Goal: Task Accomplishment & Management: Manage account settings

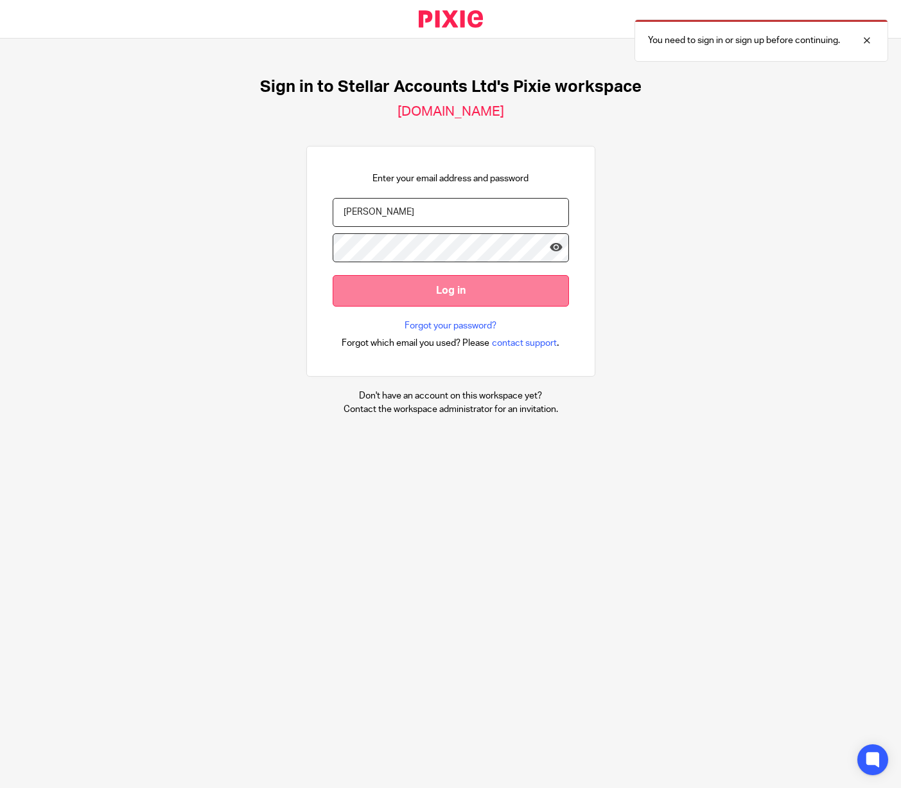
click at [441, 292] on input "Log in" at bounding box center [451, 290] width 236 height 31
click at [439, 285] on input "Log in" at bounding box center [451, 290] width 236 height 31
drag, startPoint x: 379, startPoint y: 206, endPoint x: 305, endPoint y: 205, distance: 74.5
click at [306, 205] on div "Enter your email address and password Wier Log in Forgot your password? Forgot …" at bounding box center [450, 261] width 289 height 231
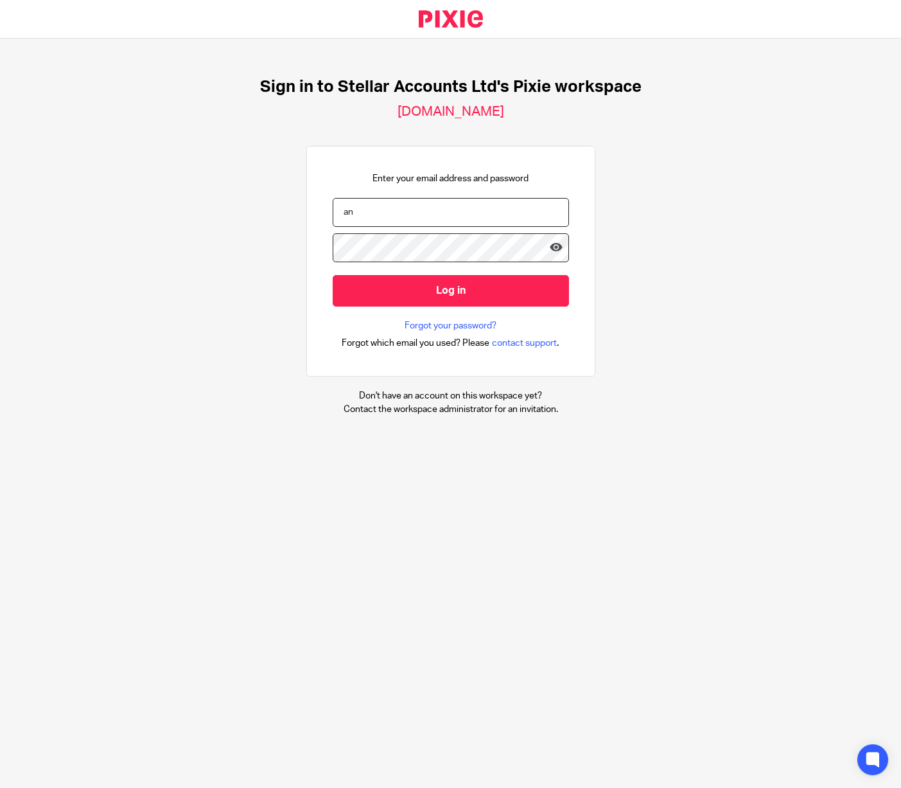
type input "a"
type input "tax@stellaraccounts.co.uk"
click at [441, 289] on input "Log in" at bounding box center [451, 290] width 236 height 31
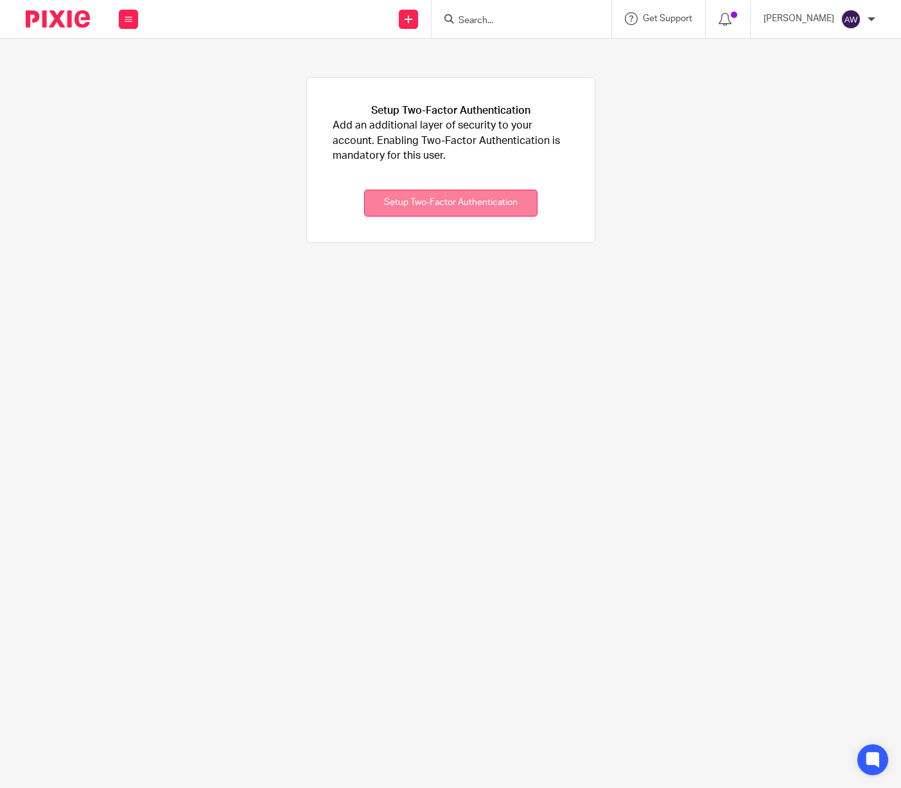
click at [409, 207] on button "Setup Two-Factor Authentication" at bounding box center [450, 204] width 173 height 28
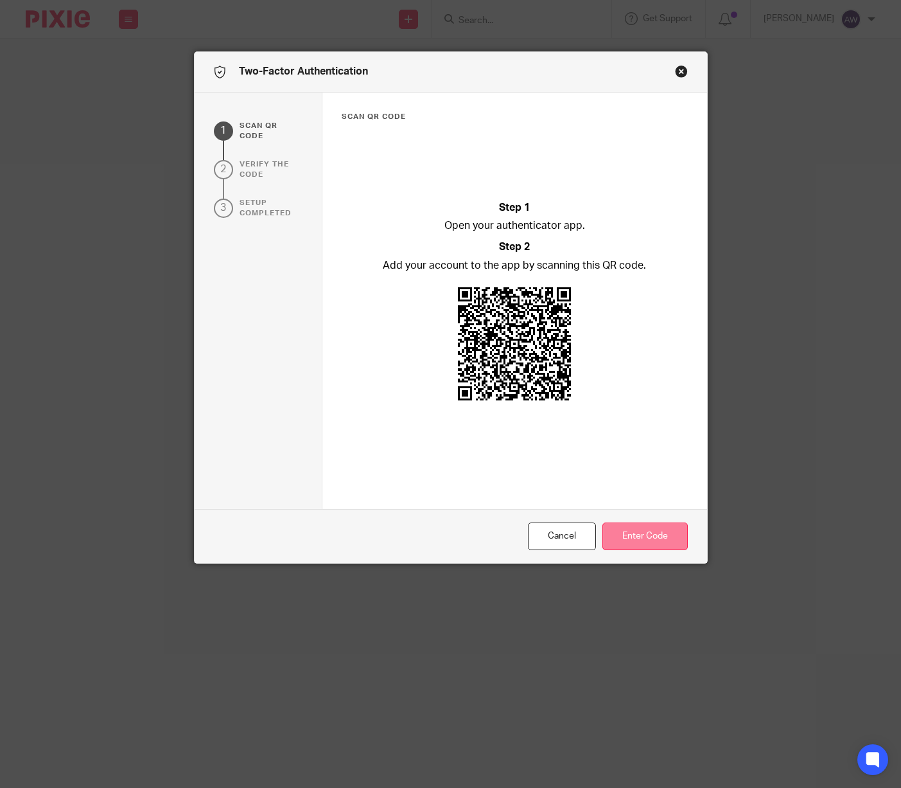
click at [653, 528] on button "Enter Code" at bounding box center [645, 536] width 85 height 28
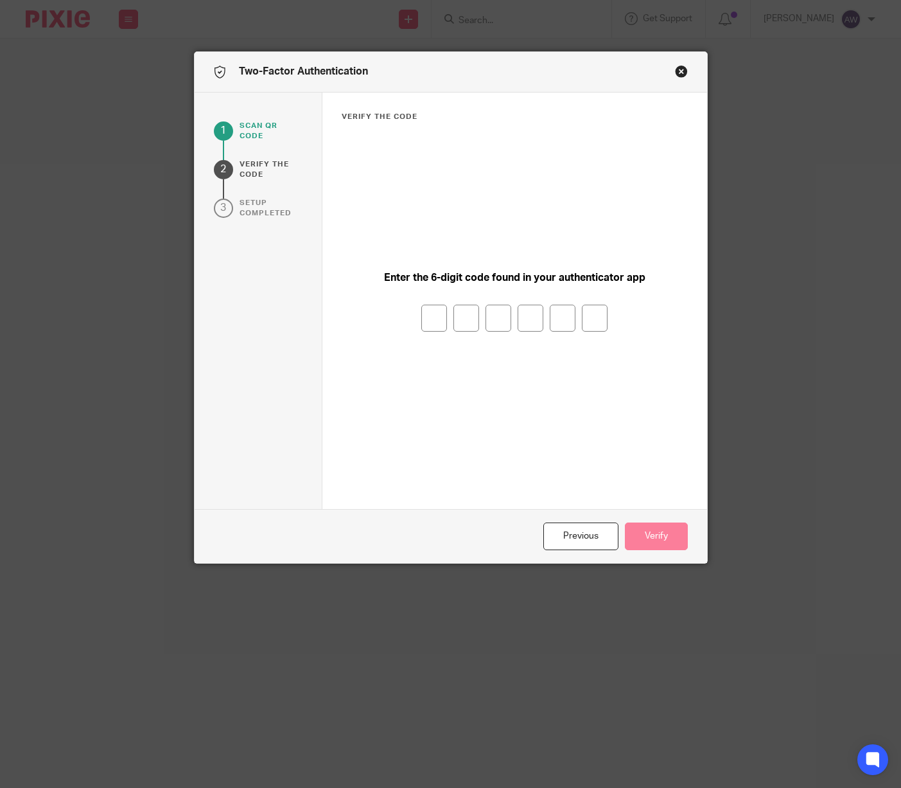
click at [436, 316] on input "number" at bounding box center [435, 318] width 26 height 27
type input "7"
type input "0"
type input "8"
type input "2"
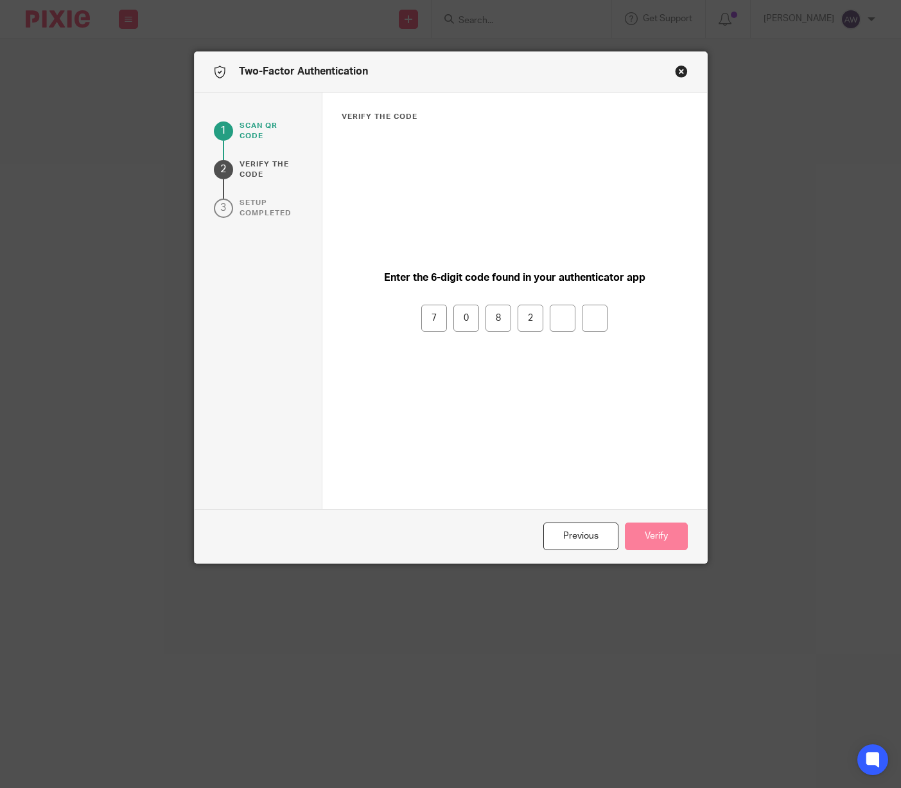
type input "4"
type input "2"
click at [645, 533] on button "Verify" at bounding box center [656, 536] width 63 height 28
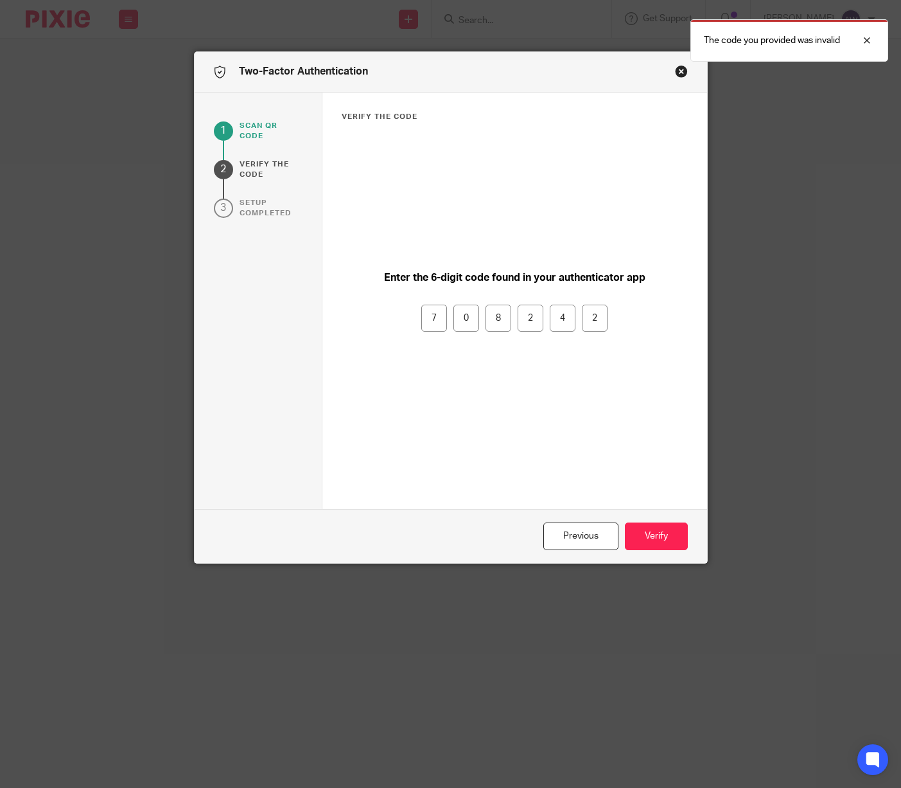
drag, startPoint x: 425, startPoint y: 313, endPoint x: 631, endPoint y: 331, distance: 206.4
click at [631, 331] on div "7 0 8 2 4 2" at bounding box center [515, 318] width 346 height 27
type input "8"
type input "0"
click at [597, 315] on input "2" at bounding box center [595, 318] width 26 height 27
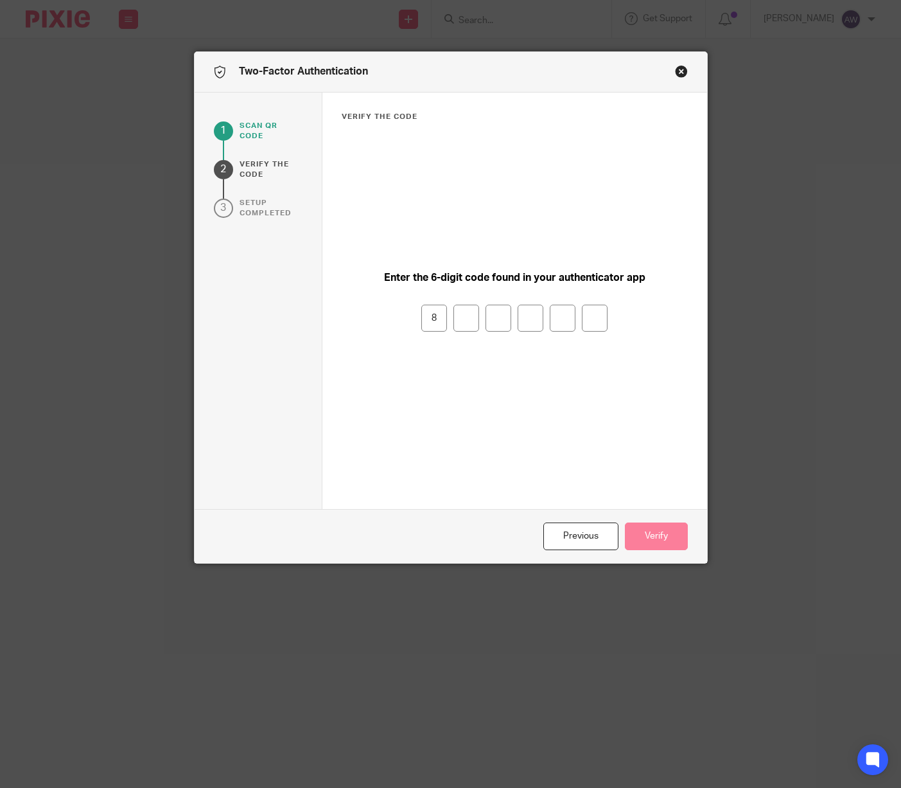
type input "8"
type input "9"
click at [465, 320] on input "9" at bounding box center [467, 318] width 26 height 27
click at [461, 323] on input "number" at bounding box center [467, 318] width 26 height 27
type input "6"
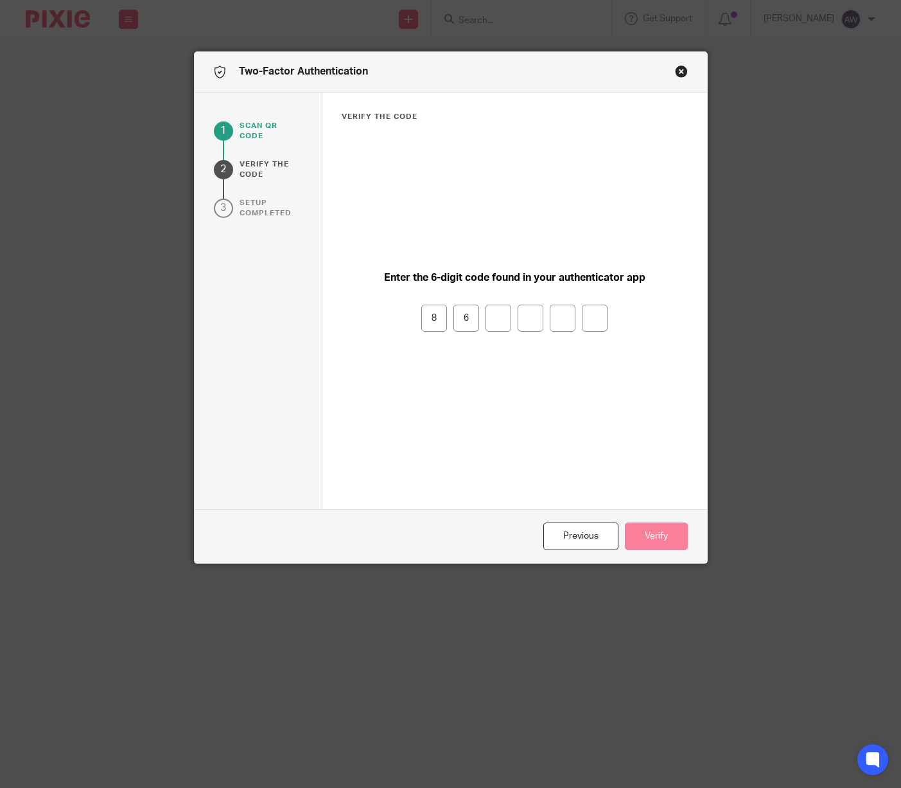
type input "9"
type input "0"
type input "3"
type input "5"
click at [646, 527] on button "Verify" at bounding box center [656, 536] width 63 height 28
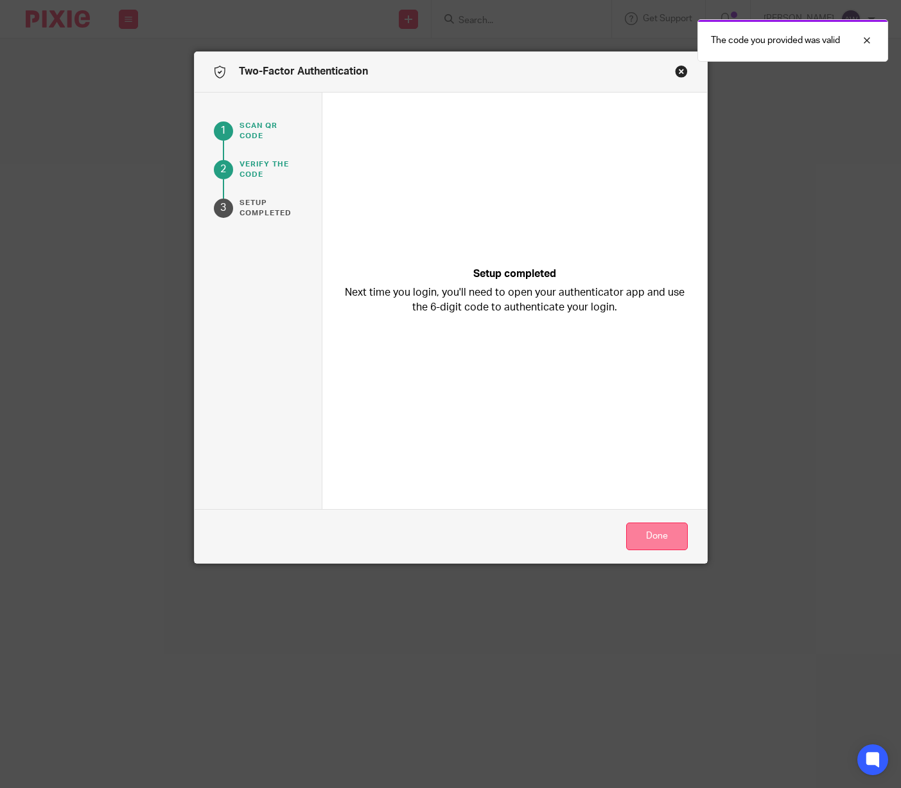
click at [643, 539] on button "Done" at bounding box center [657, 536] width 62 height 28
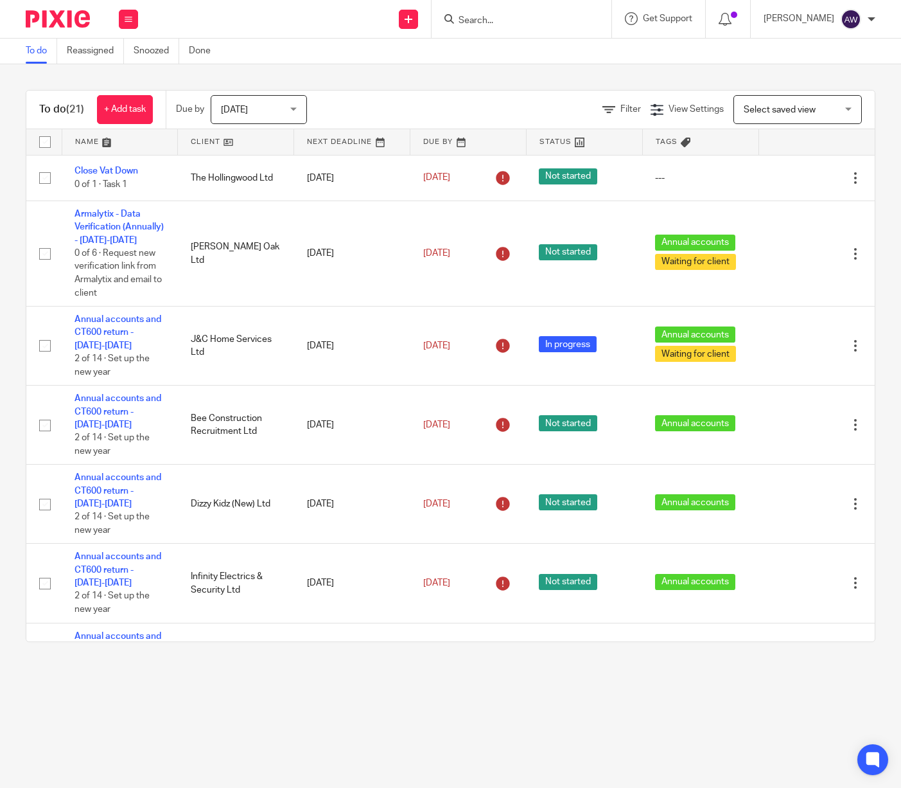
click at [431, 143] on link at bounding box center [469, 142] width 116 height 26
click at [89, 55] on link "Reassigned" at bounding box center [95, 51] width 57 height 25
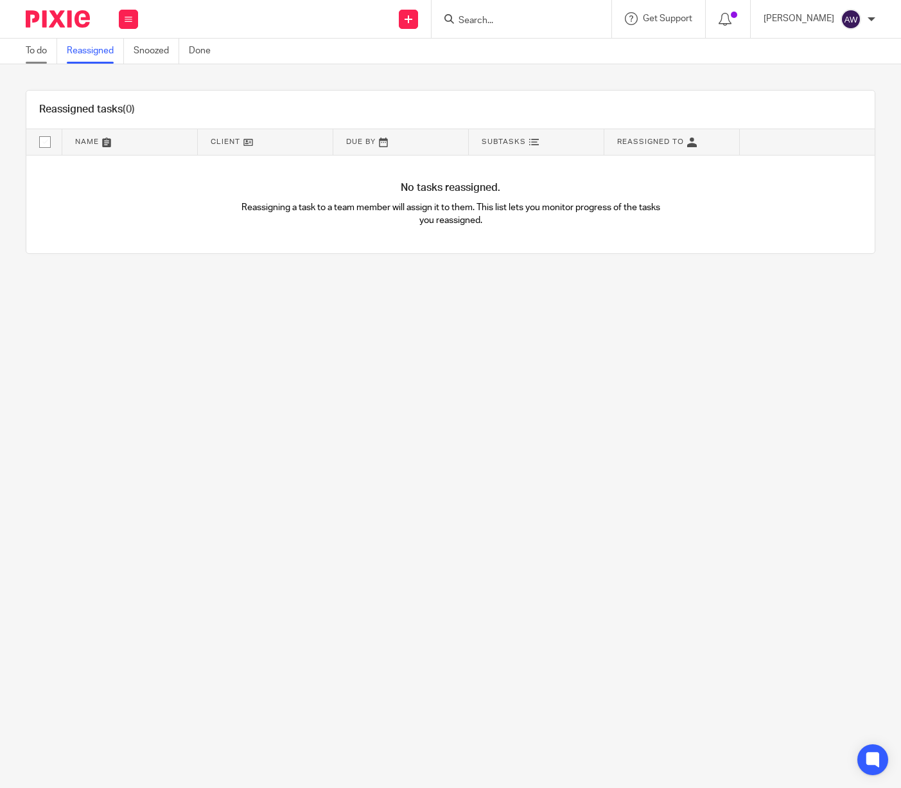
click at [32, 54] on link "To do" at bounding box center [41, 51] width 31 height 25
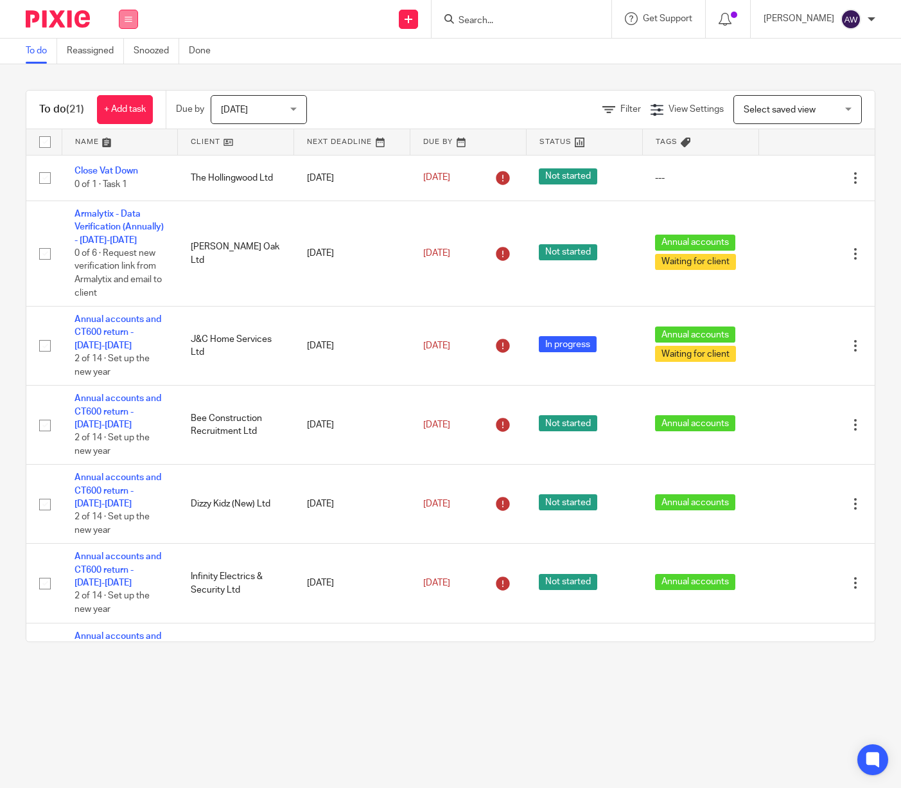
click at [129, 19] on icon at bounding box center [129, 19] width 8 height 8
click at [213, 20] on div "Send new email Create task Add client Request signature Get Support Contact via…" at bounding box center [526, 19] width 750 height 38
click at [37, 50] on link "To do" at bounding box center [41, 51] width 31 height 25
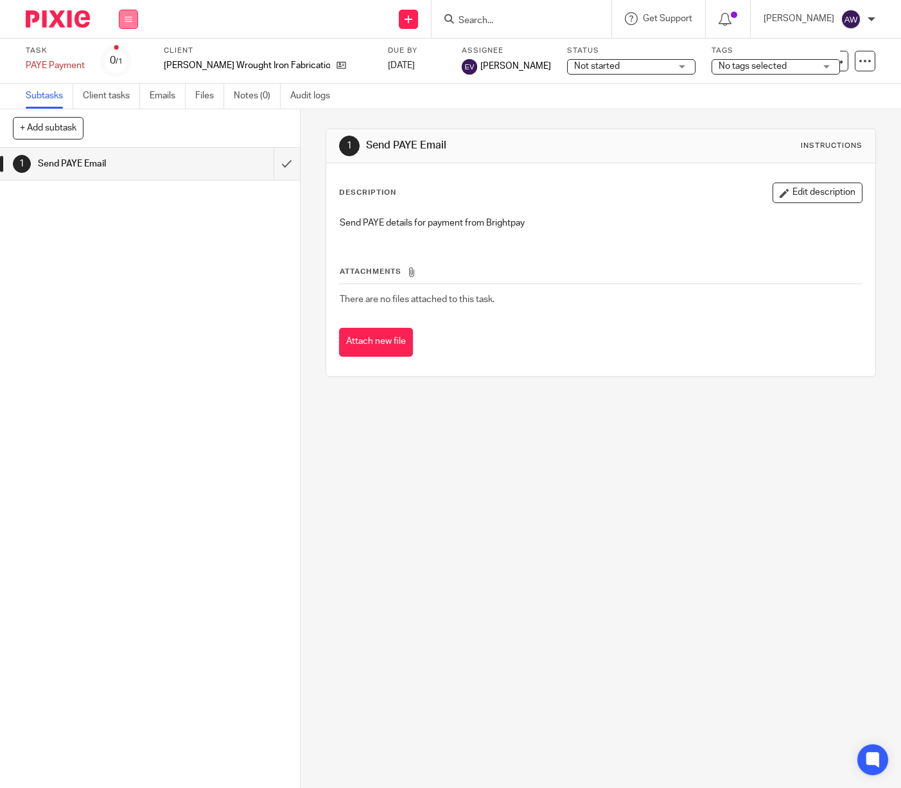
click at [124, 19] on button at bounding box center [128, 19] width 19 height 19
click at [196, 17] on div "Send new email Create task Add client Request signature Get Support Contact via…" at bounding box center [526, 19] width 750 height 38
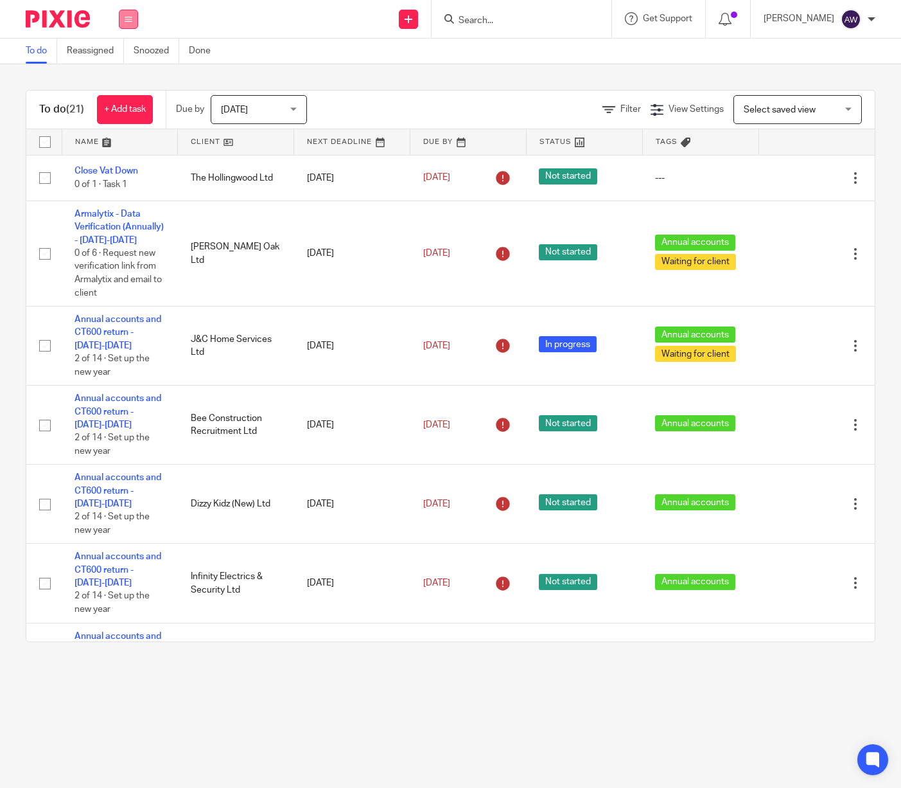
click at [132, 26] on button at bounding box center [128, 19] width 19 height 19
click at [120, 64] on link "Work" at bounding box center [122, 59] width 22 height 9
click at [63, 112] on h1 "To do (21)" at bounding box center [61, 109] width 45 height 13
click at [237, 108] on span "[DATE]" at bounding box center [234, 109] width 27 height 9
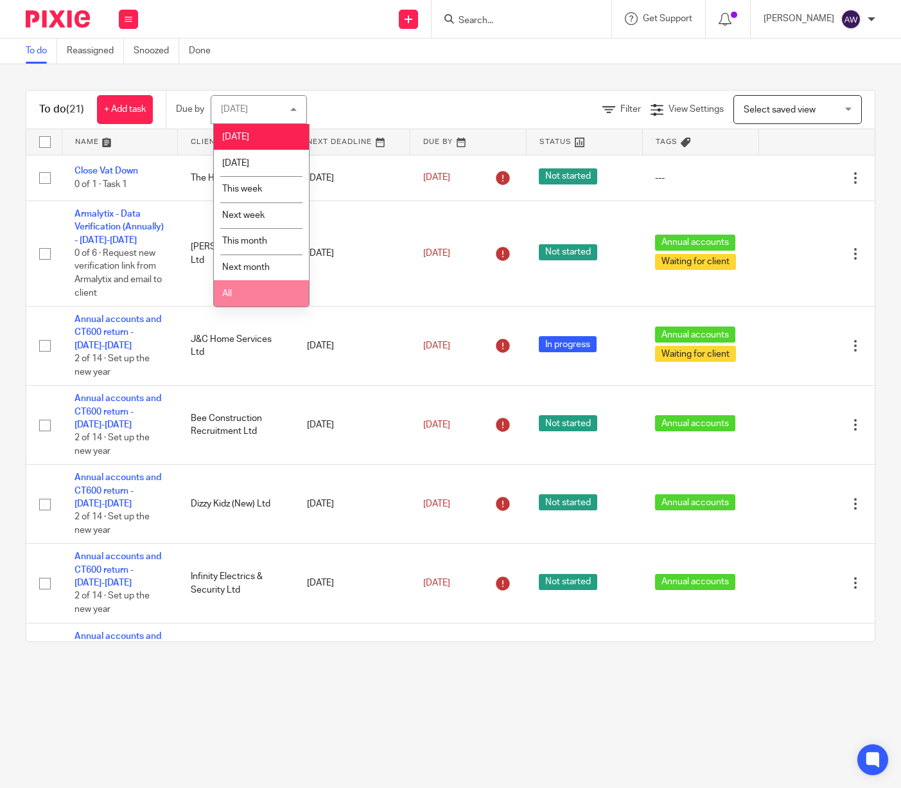
click at [244, 302] on li "All" at bounding box center [261, 293] width 95 height 26
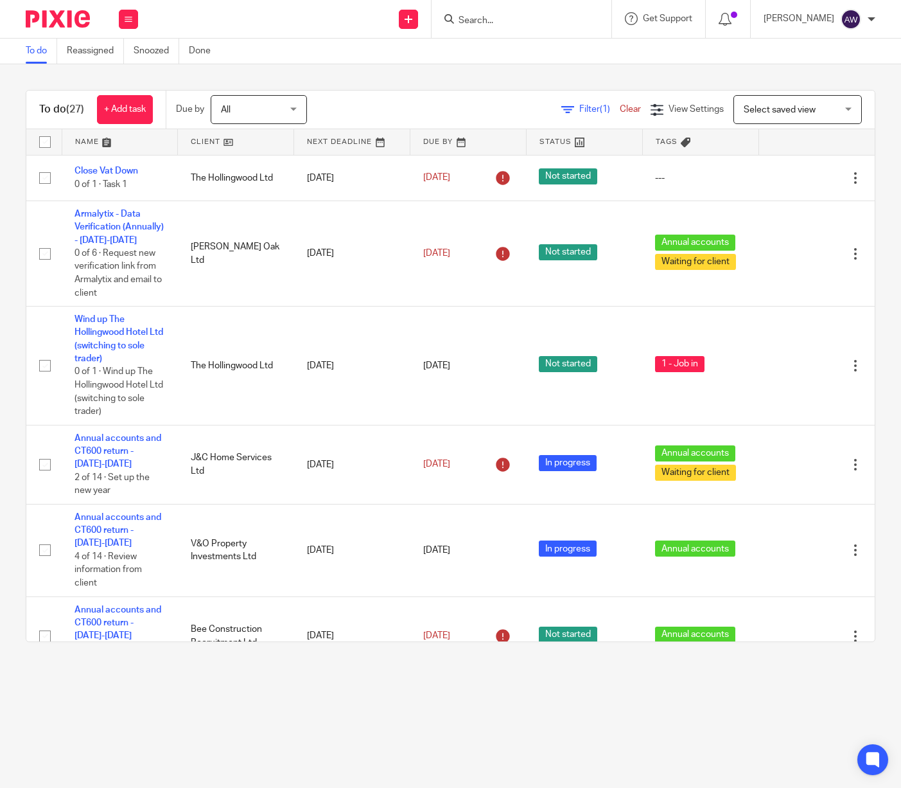
click at [204, 143] on link at bounding box center [236, 142] width 116 height 26
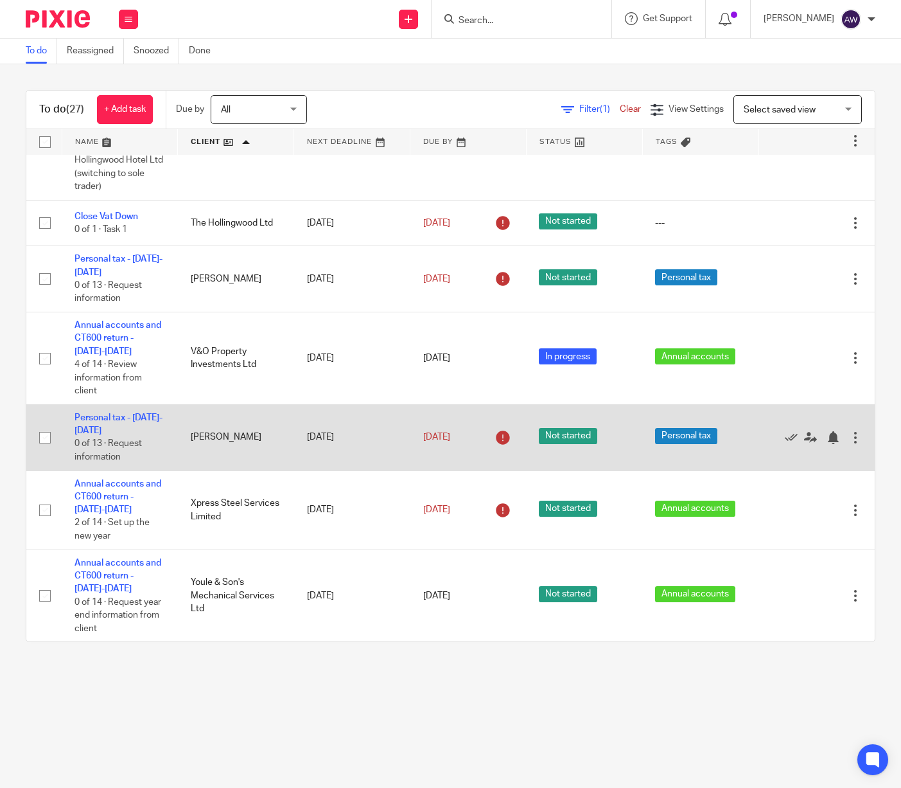
scroll to position [1655, 0]
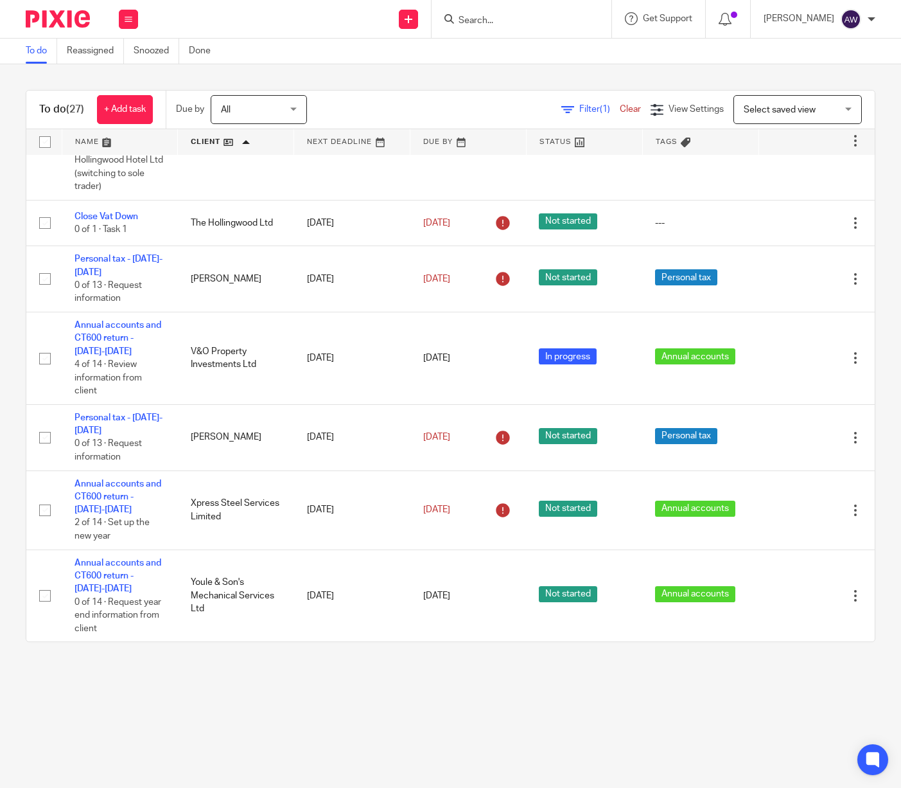
click at [580, 110] on span "Filter (1)" at bounding box center [600, 109] width 40 height 9
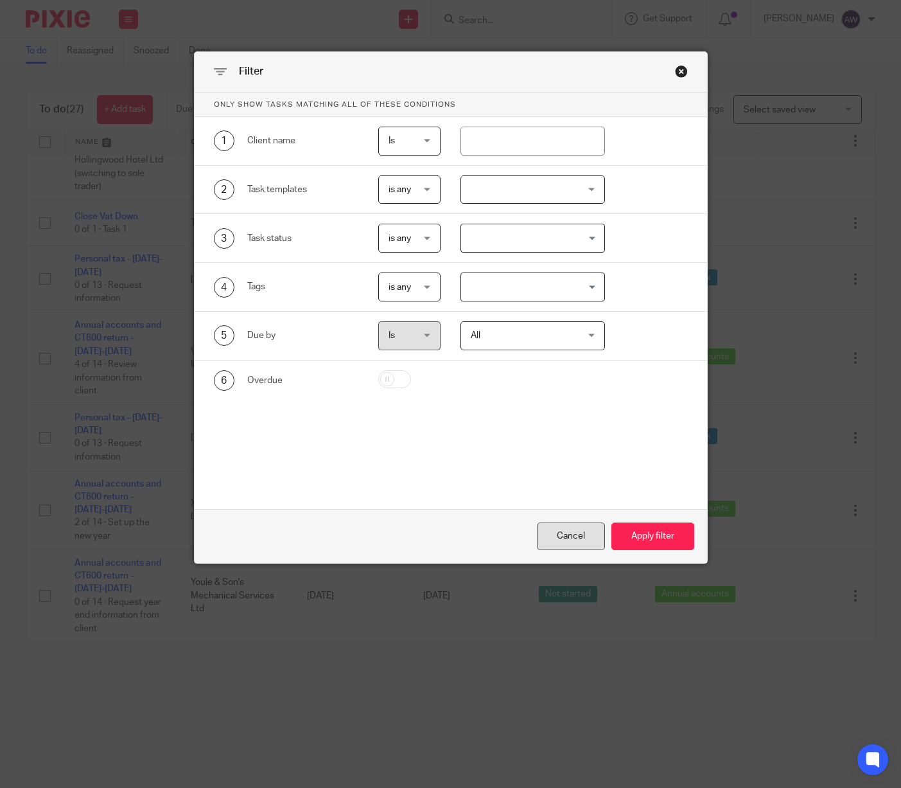
click at [564, 535] on div "Cancel" at bounding box center [571, 536] width 68 height 28
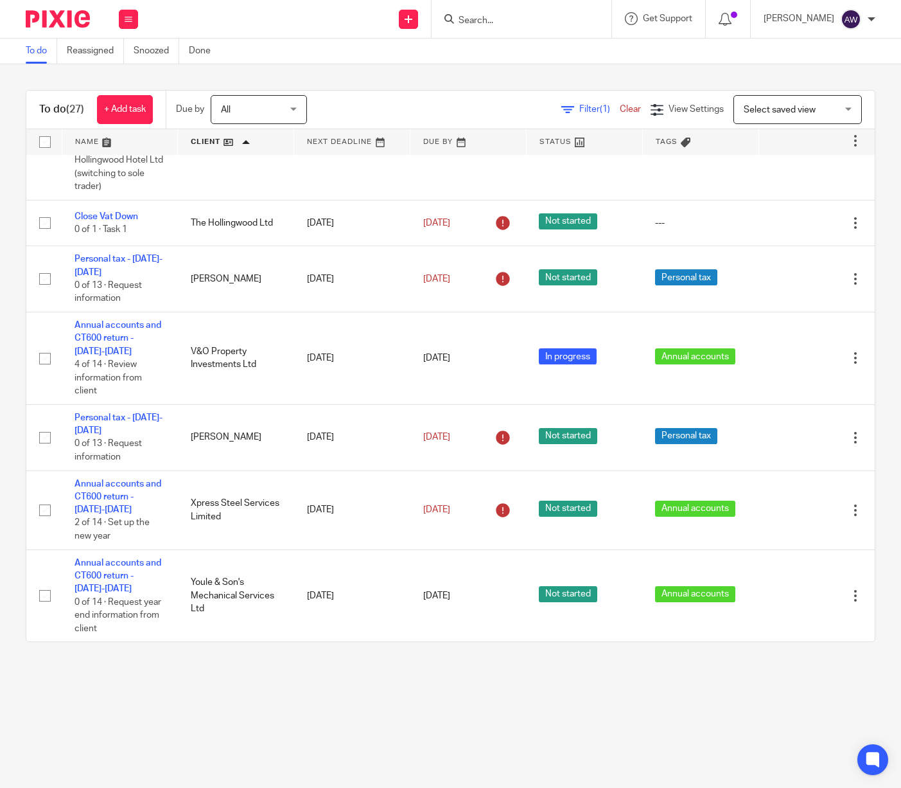
click at [620, 111] on link "Clear" at bounding box center [630, 109] width 21 height 9
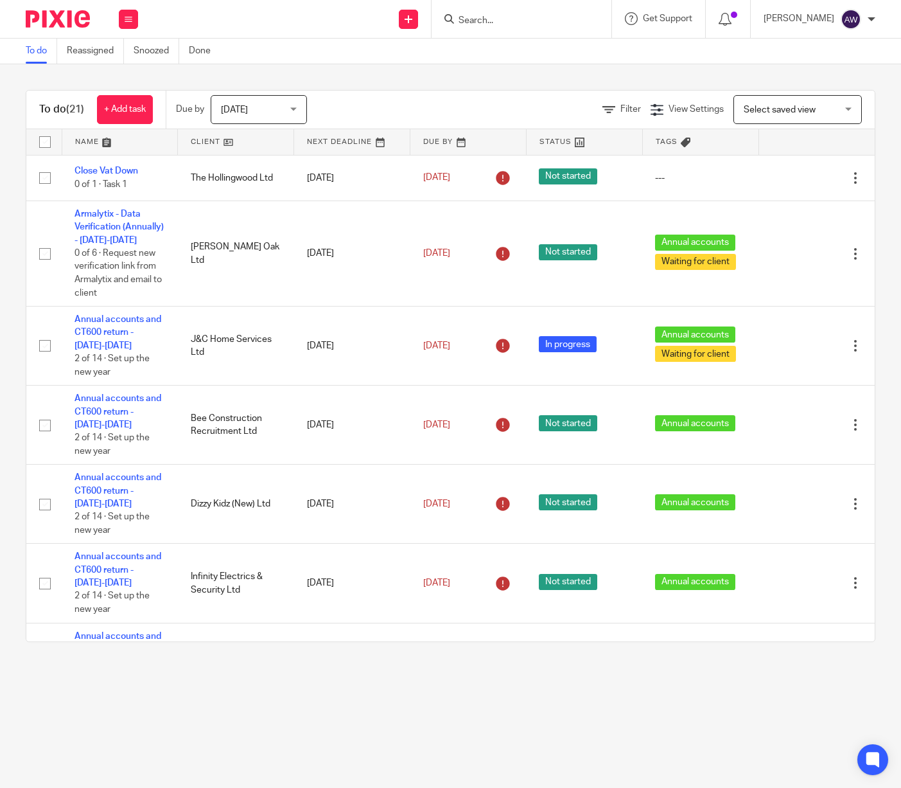
click at [276, 105] on span "[DATE]" at bounding box center [255, 109] width 68 height 27
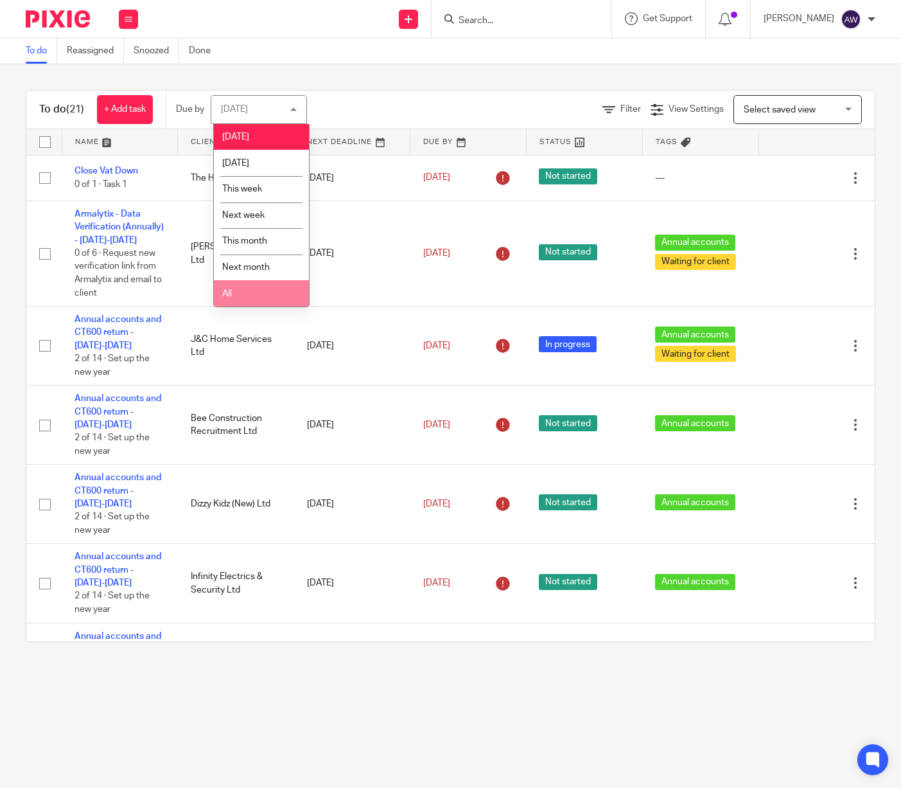
click at [252, 294] on li "All" at bounding box center [261, 293] width 95 height 26
